Goal: Find contact information: Find contact information

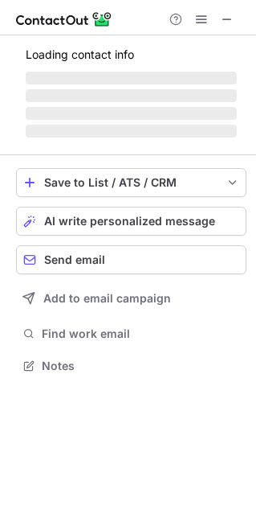
scroll to position [363, 256]
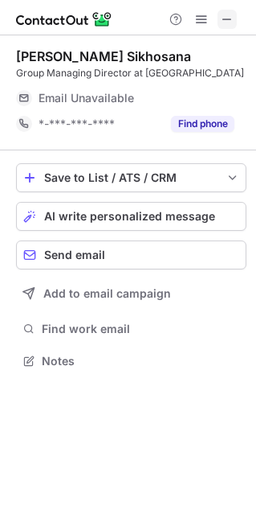
click at [229, 18] on span at bounding box center [227, 19] width 13 height 13
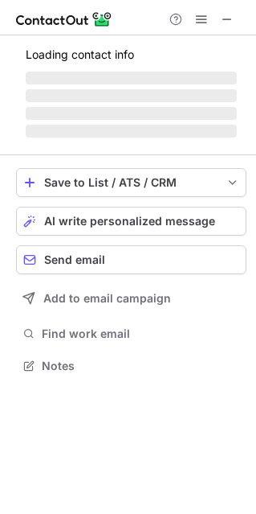
scroll to position [349, 256]
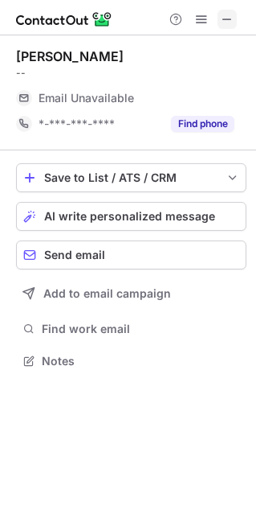
click at [224, 17] on span at bounding box center [227, 19] width 13 height 13
click at [230, 21] on span at bounding box center [227, 19] width 13 height 13
click at [228, 21] on span at bounding box center [227, 19] width 13 height 13
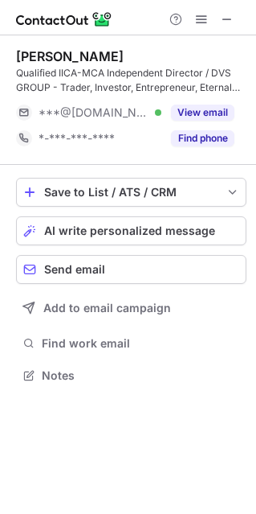
scroll to position [363, 256]
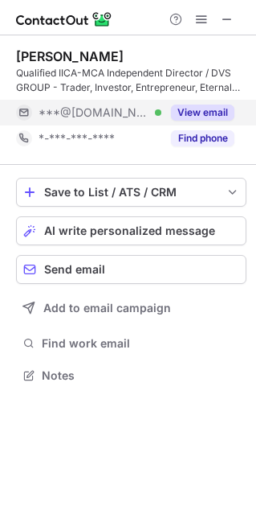
click at [191, 109] on button "View email" at bounding box center [203, 113] width 64 height 16
click at [191, 109] on div "***@hotmail.com" at bounding box center [137, 112] width 196 height 14
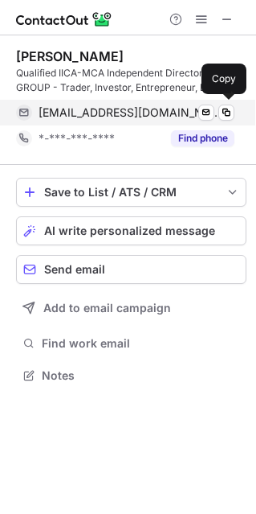
click at [87, 111] on span "vishalpaul@hotmail.com" at bounding box center [131, 112] width 184 height 14
